Goal: Transaction & Acquisition: Purchase product/service

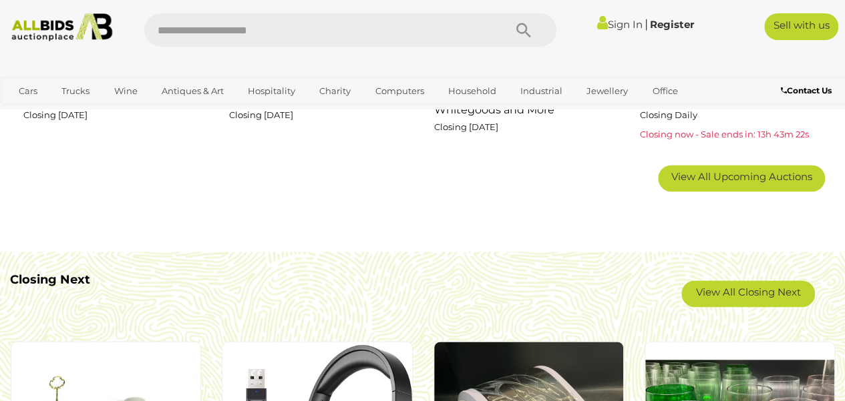
scroll to position [935, 0]
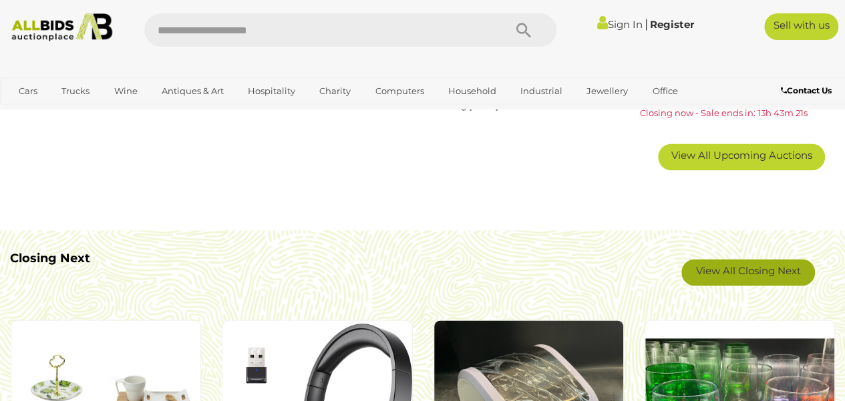
click at [734, 278] on link "View All Closing Next" at bounding box center [748, 272] width 134 height 27
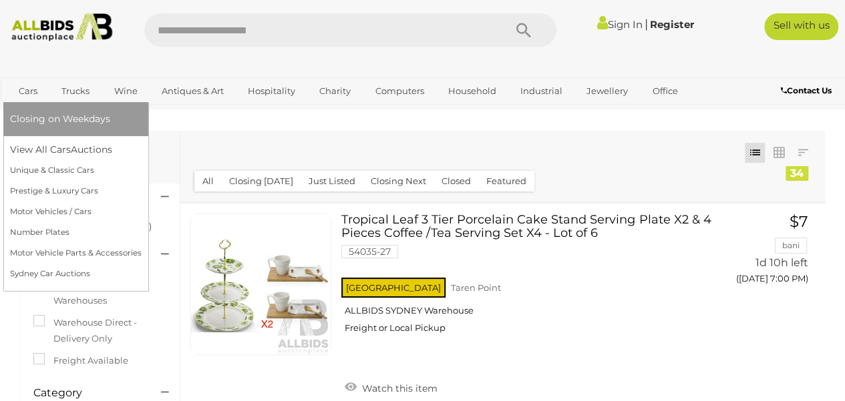
click at [29, 92] on link "Cars" at bounding box center [28, 91] width 36 height 22
click at [87, 150] on span "Auctions" at bounding box center [94, 150] width 43 height 12
